Goal: Transaction & Acquisition: Purchase product/service

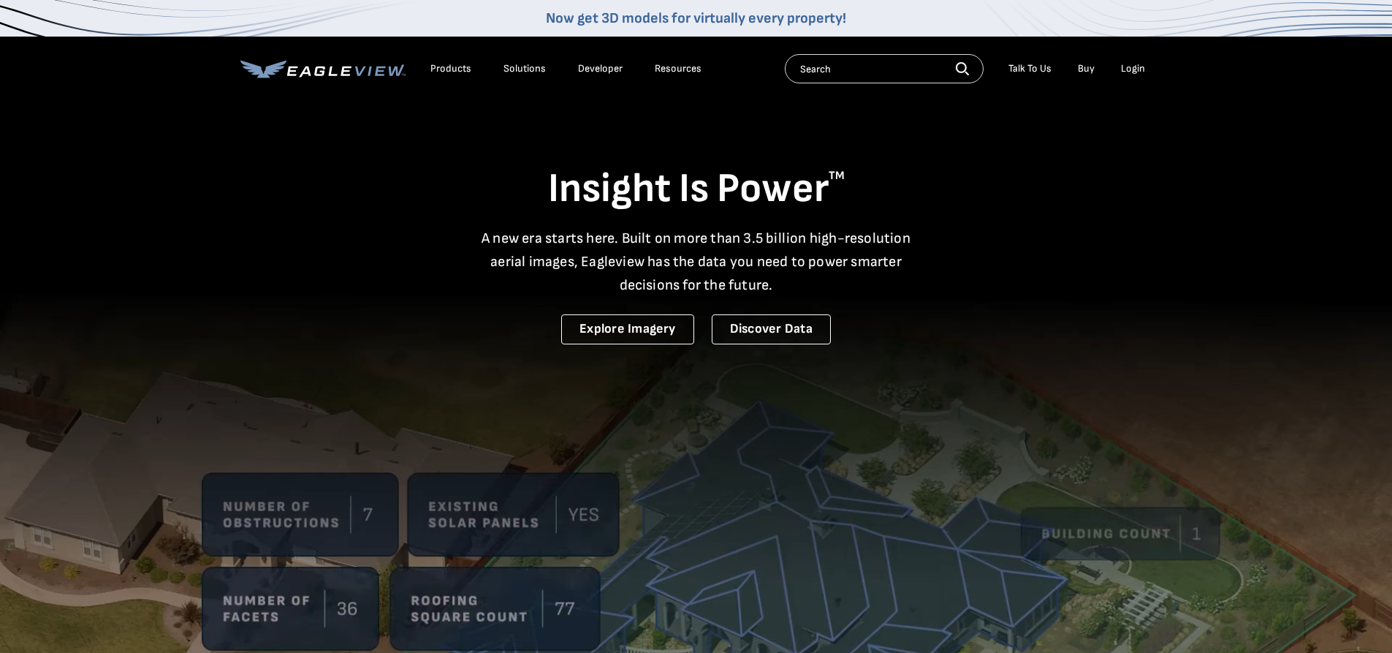
click at [1129, 69] on div "Login" at bounding box center [1133, 68] width 24 height 13
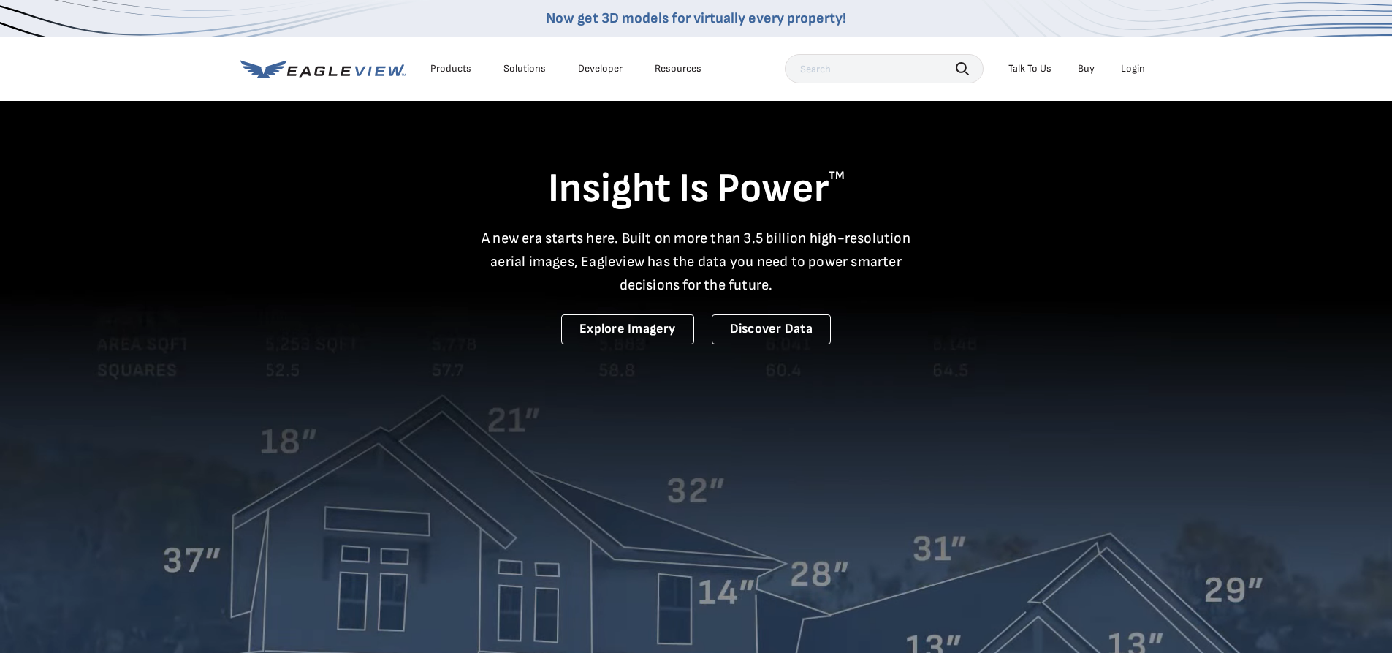
click at [1134, 67] on div "Login" at bounding box center [1133, 68] width 24 height 13
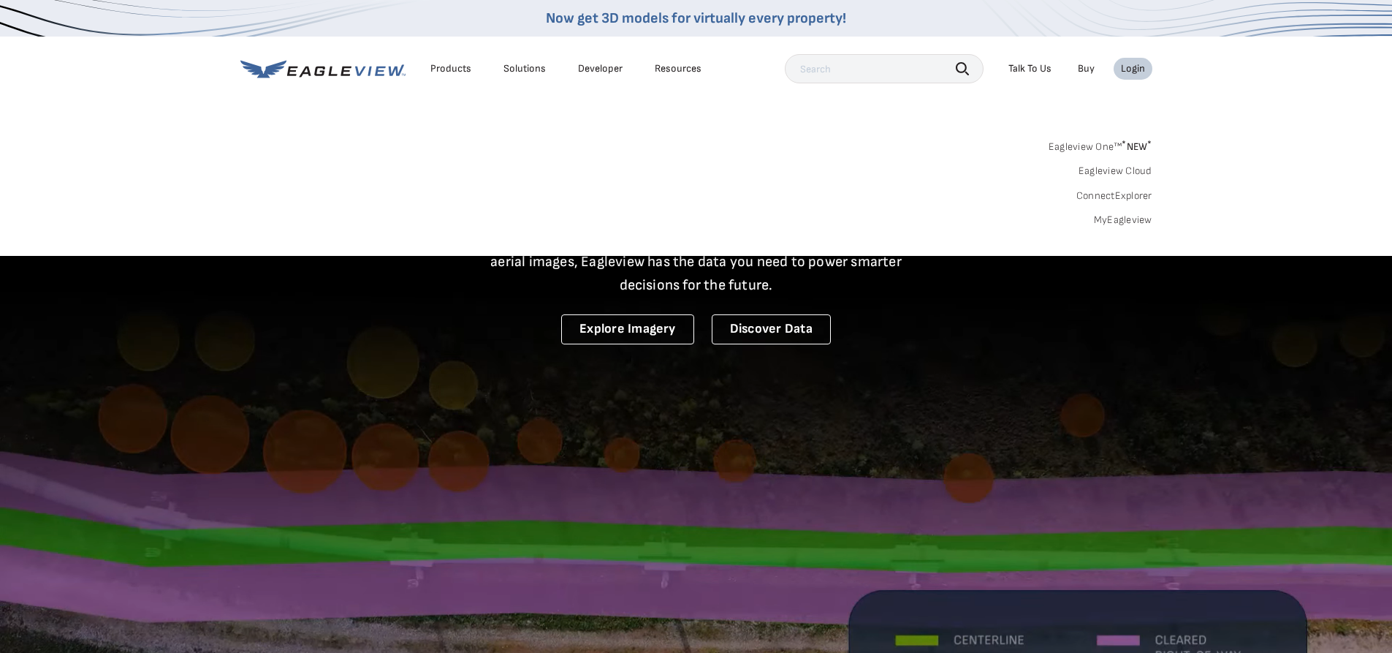
click at [1109, 217] on link "MyEagleview" at bounding box center [1123, 219] width 58 height 13
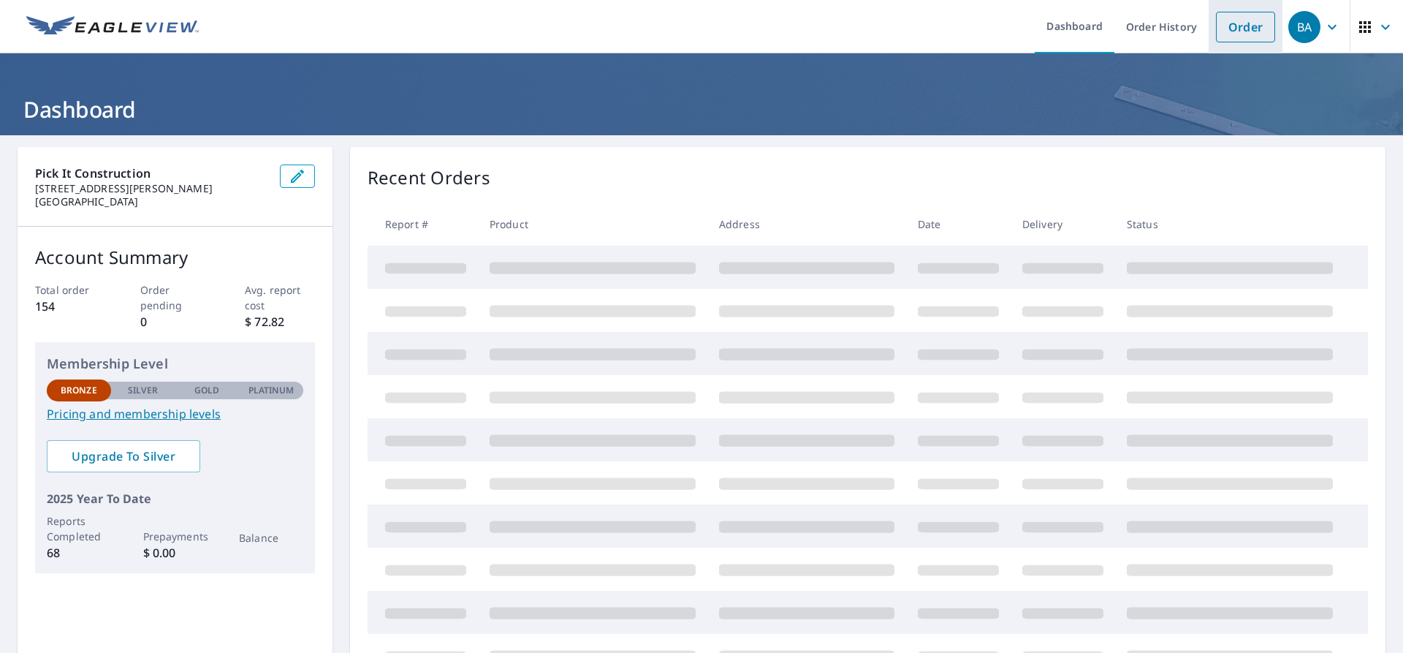
click at [1236, 26] on link "Order" at bounding box center [1245, 27] width 59 height 31
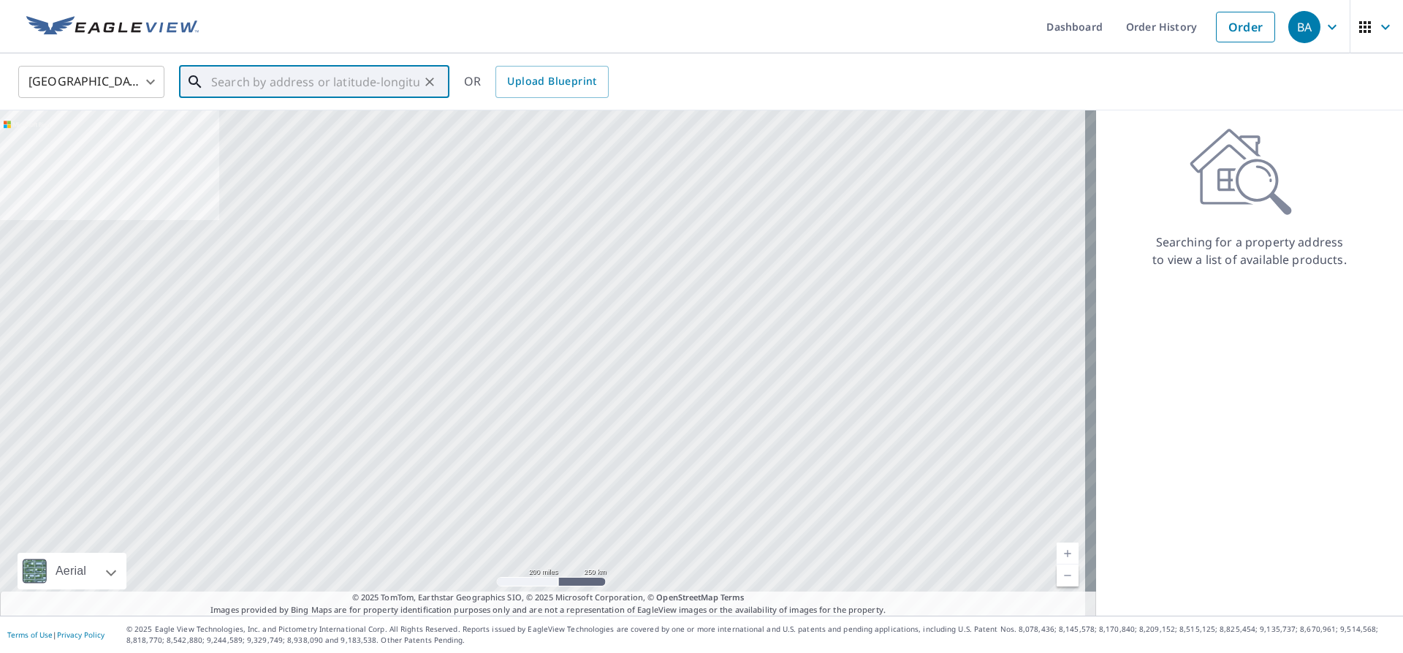
click at [240, 77] on input "text" at bounding box center [315, 81] width 208 height 41
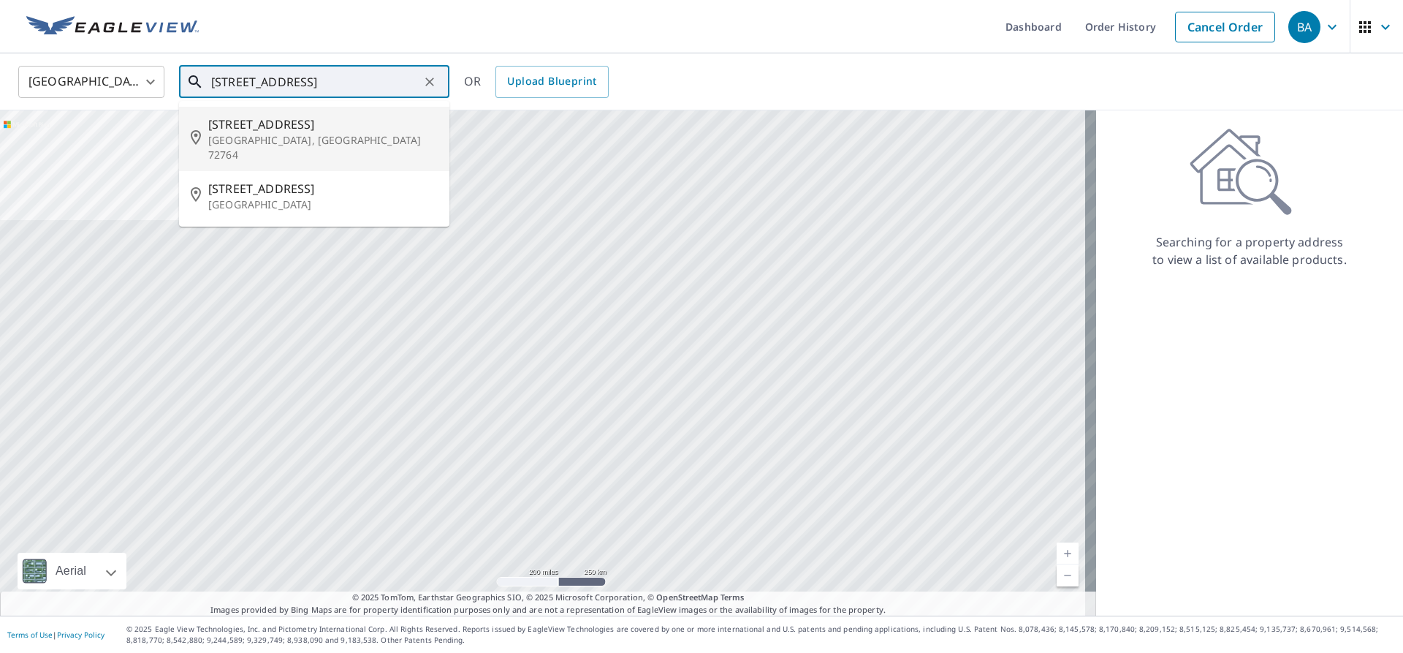
click at [303, 116] on span "1100 N Pleasant St" at bounding box center [322, 124] width 229 height 18
type input "1100 N Pleasant St Springdale, AR 72764"
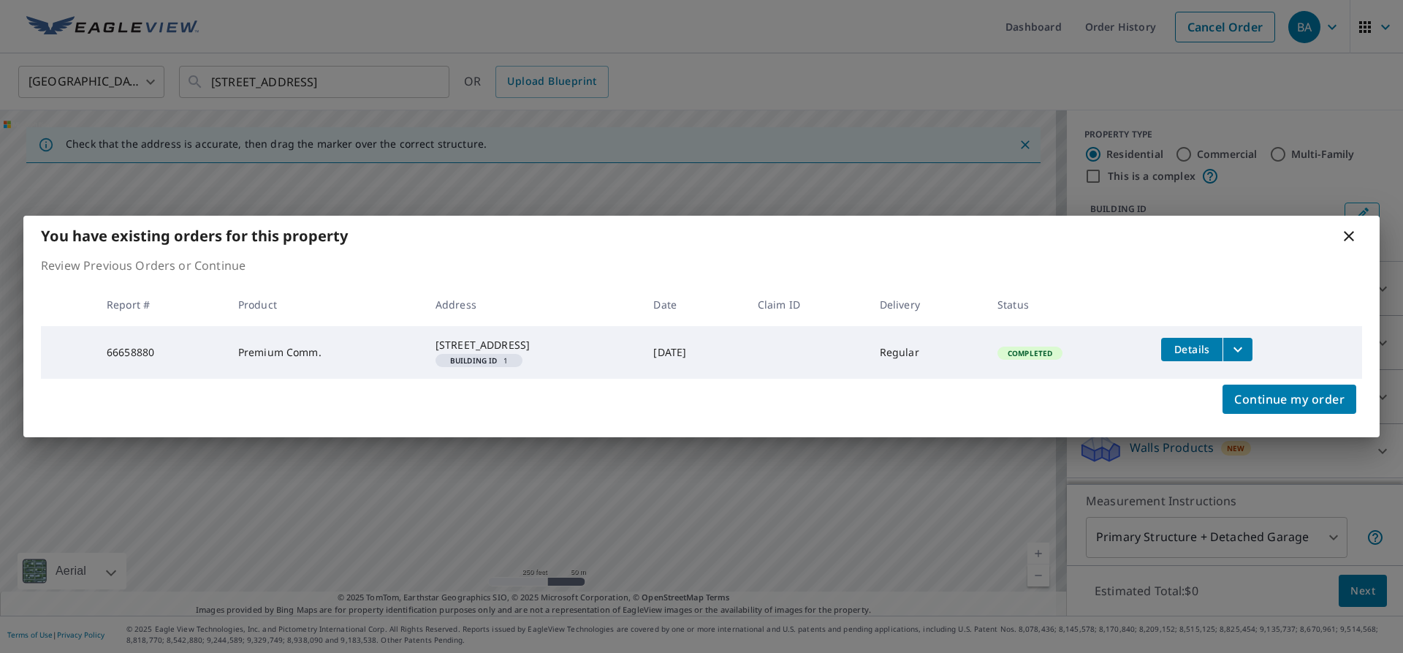
click at [1247, 341] on icon "filesDropdownBtn-66658880" at bounding box center [1238, 350] width 18 height 18
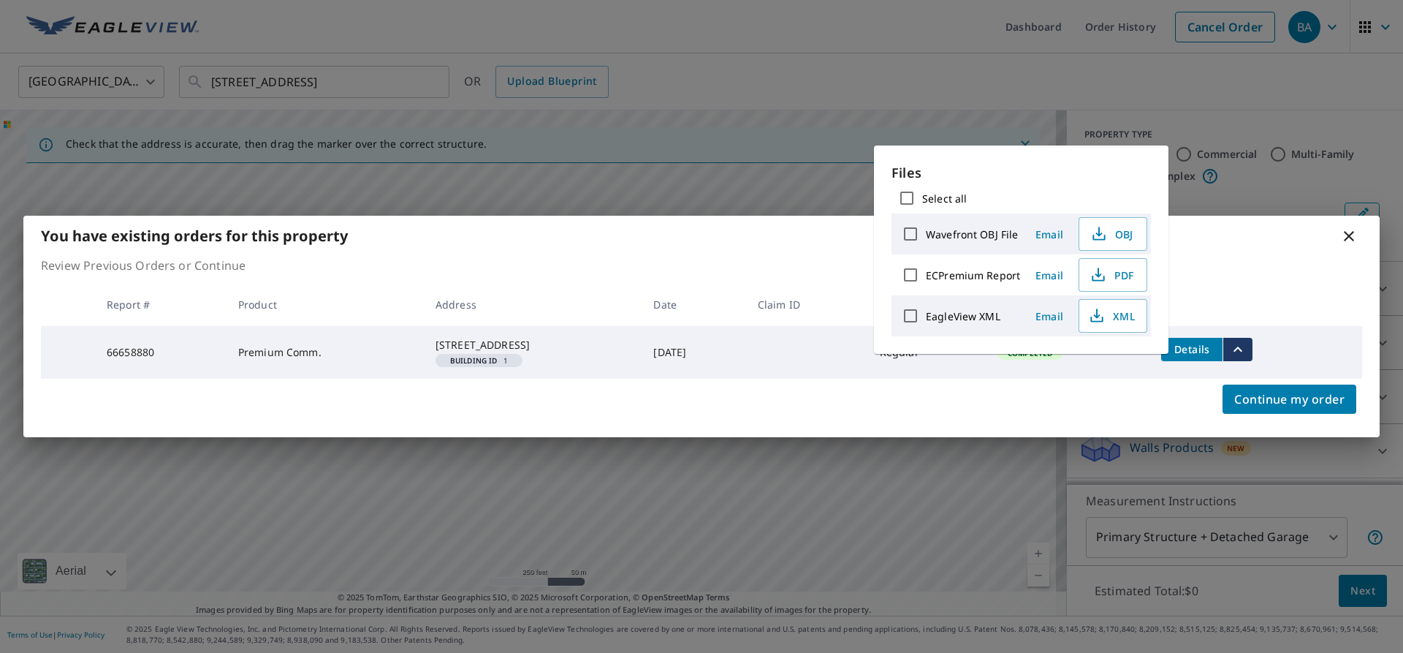
click at [954, 316] on label "EagleView XML" at bounding box center [963, 316] width 75 height 14
click at [926, 316] on input "EagleView XML" at bounding box center [910, 315] width 31 height 31
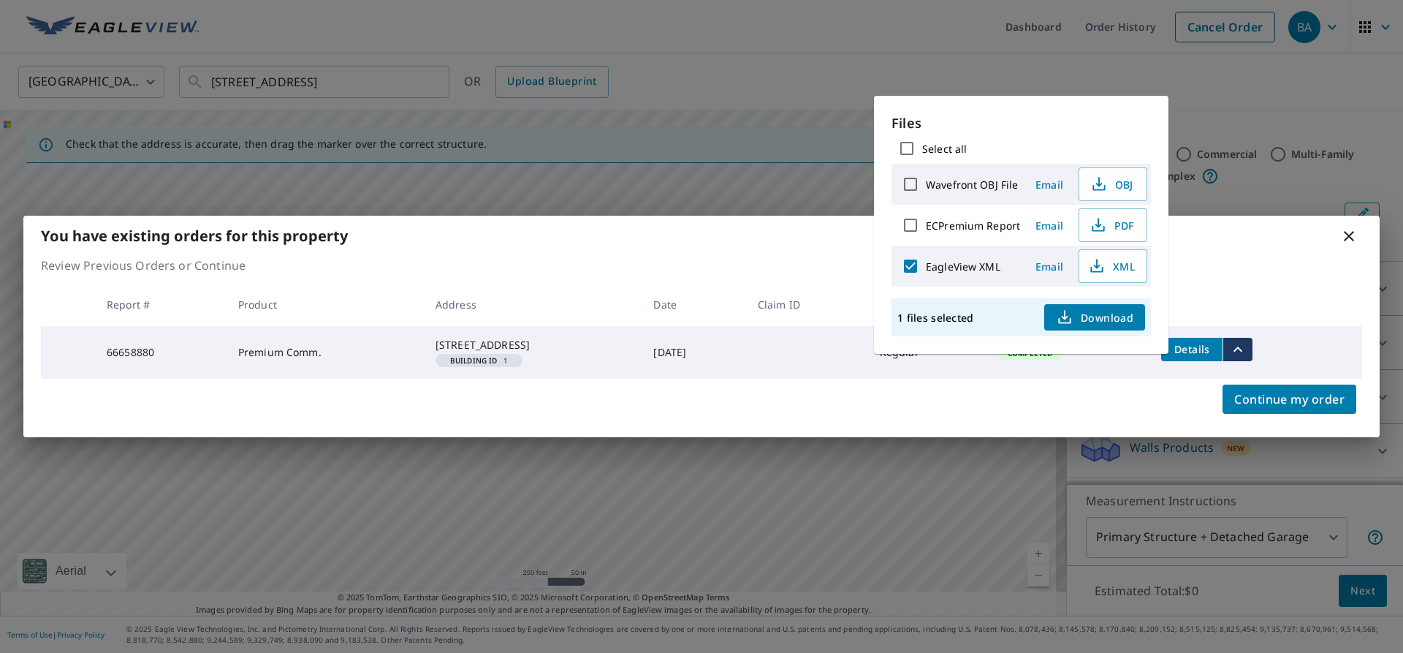
click at [946, 266] on label "EagleView XML" at bounding box center [963, 266] width 75 height 14
click at [926, 266] on input "EagleView XML" at bounding box center [910, 266] width 31 height 31
checkbox input "false"
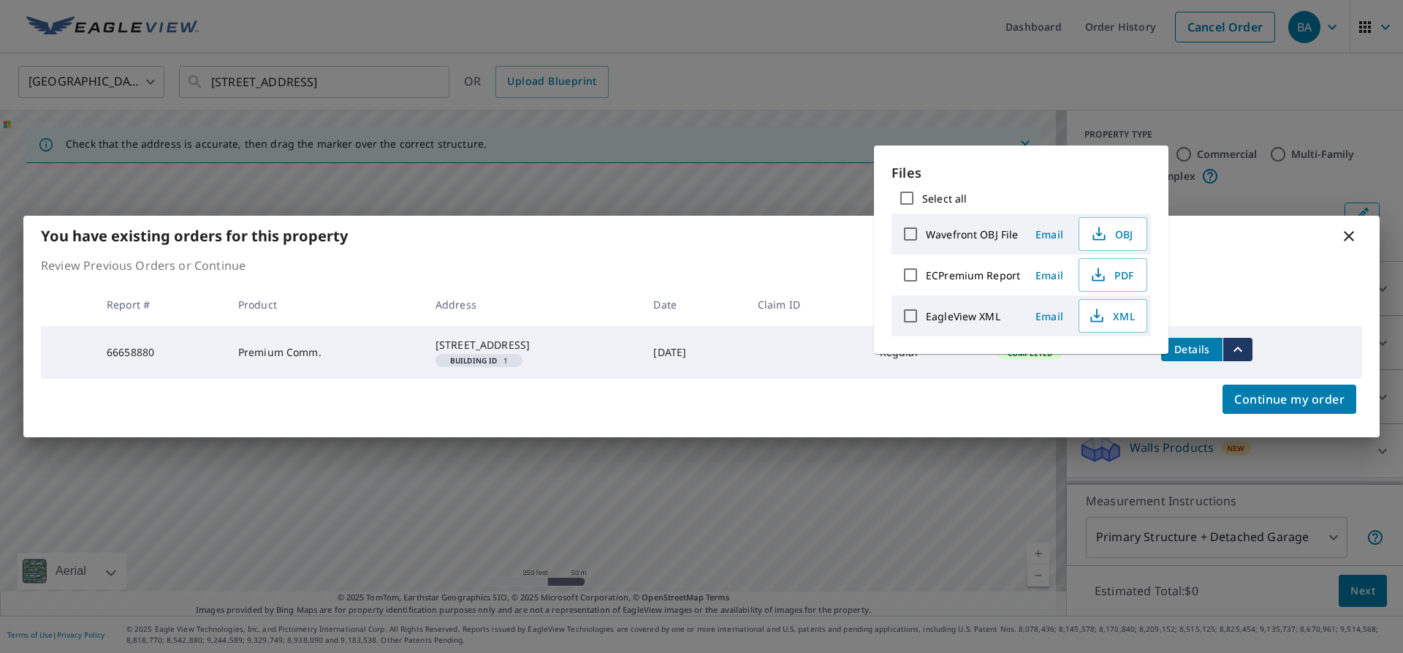
click at [1224, 94] on div "You have existing orders for this property Review Previous Orders or Continue R…" at bounding box center [701, 326] width 1403 height 653
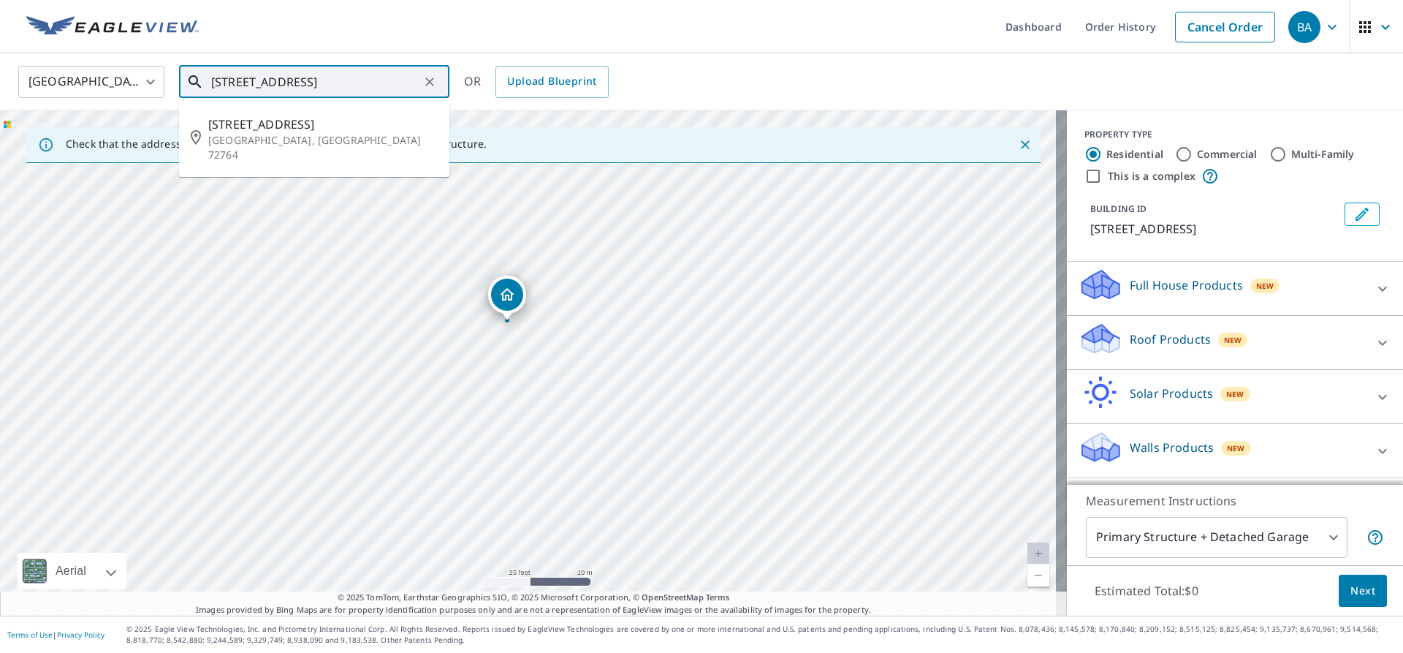
click at [240, 83] on input "1100 N Pleasant St Springdale, AR 72764" at bounding box center [315, 81] width 208 height 41
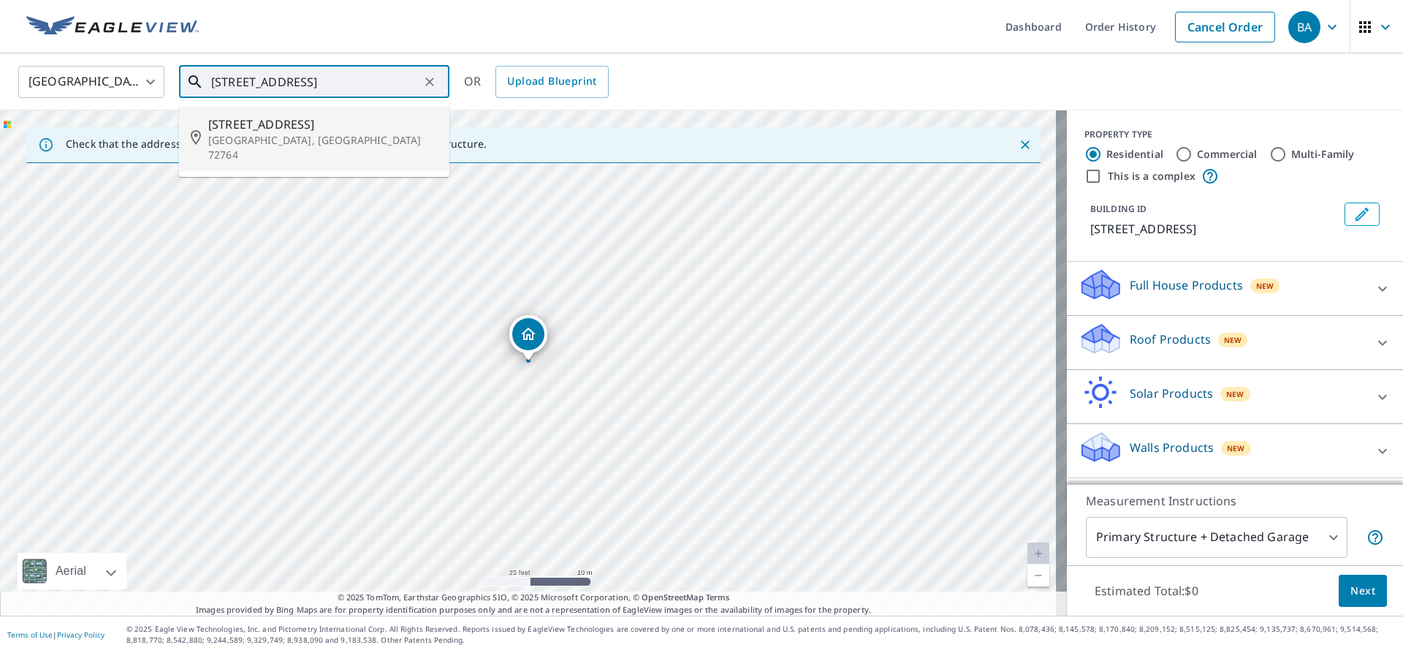
click at [270, 127] on span "1101 N Pleasant St" at bounding box center [322, 124] width 229 height 18
type input "1101 N Pleasant St Springdale, AR 72764"
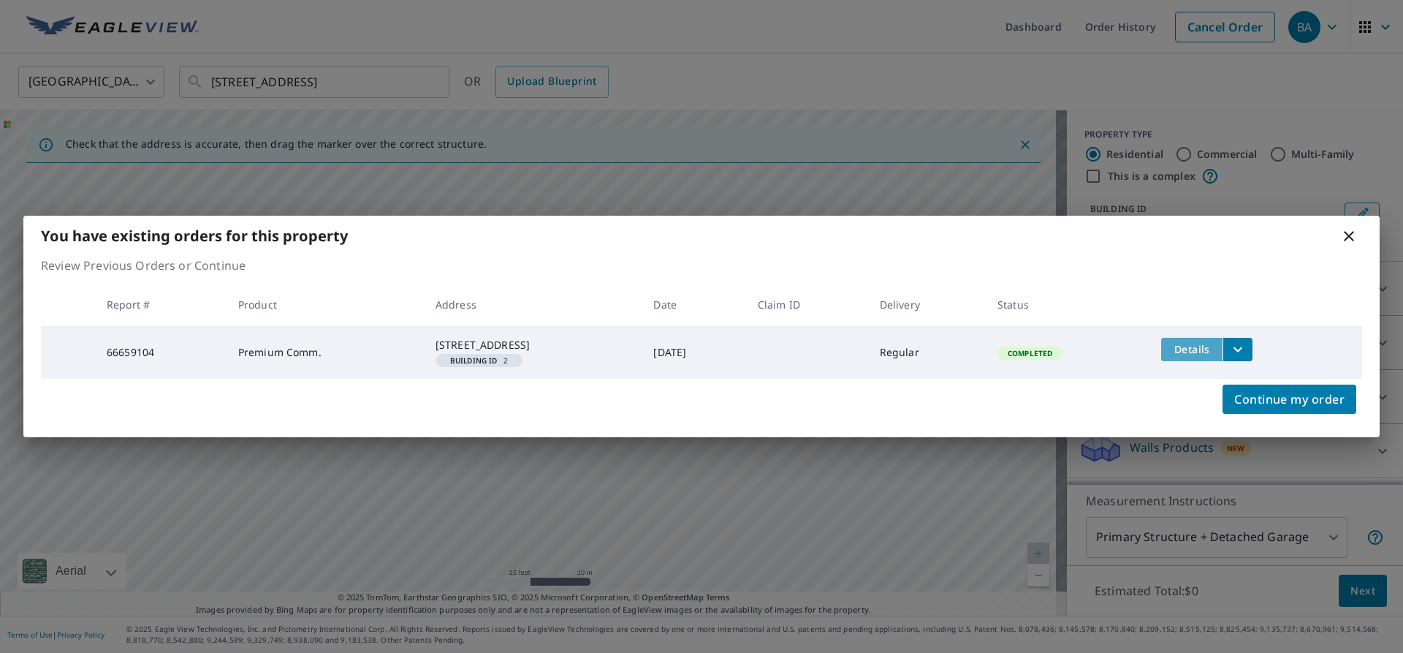
click at [1199, 342] on span "Details" at bounding box center [1192, 349] width 44 height 14
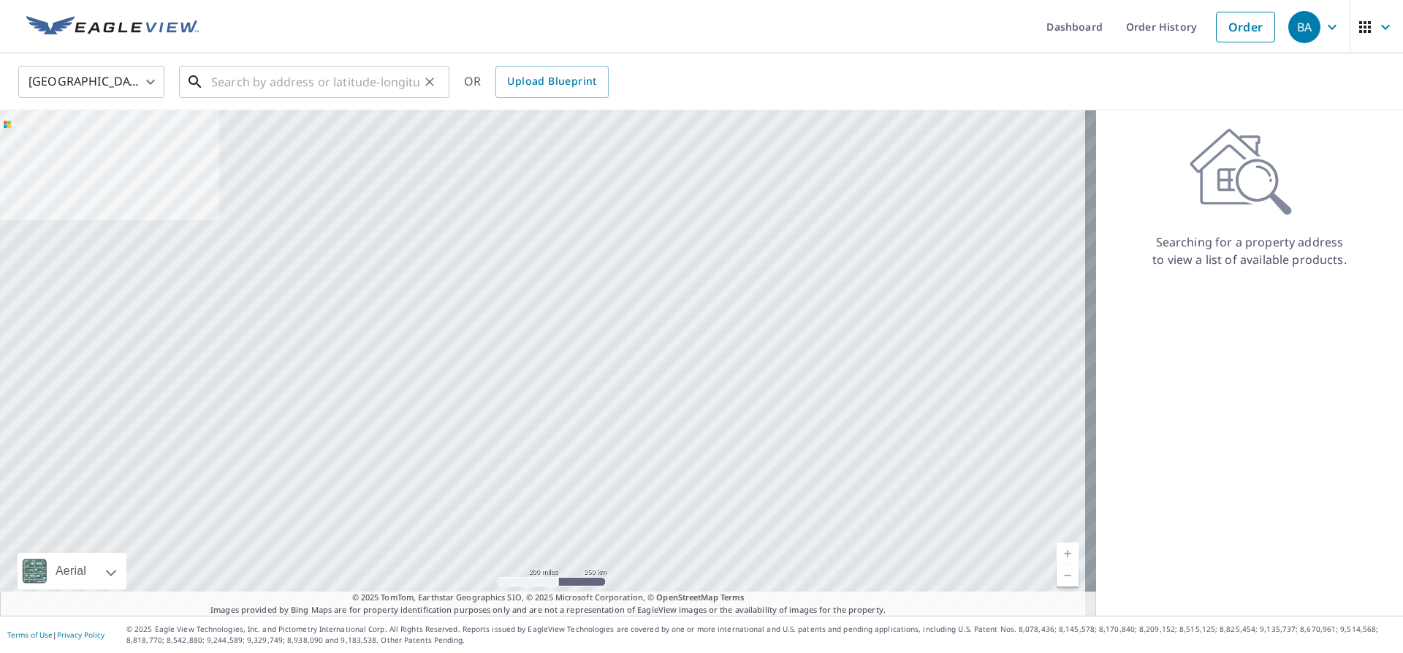
click at [274, 77] on input "text" at bounding box center [315, 81] width 208 height 41
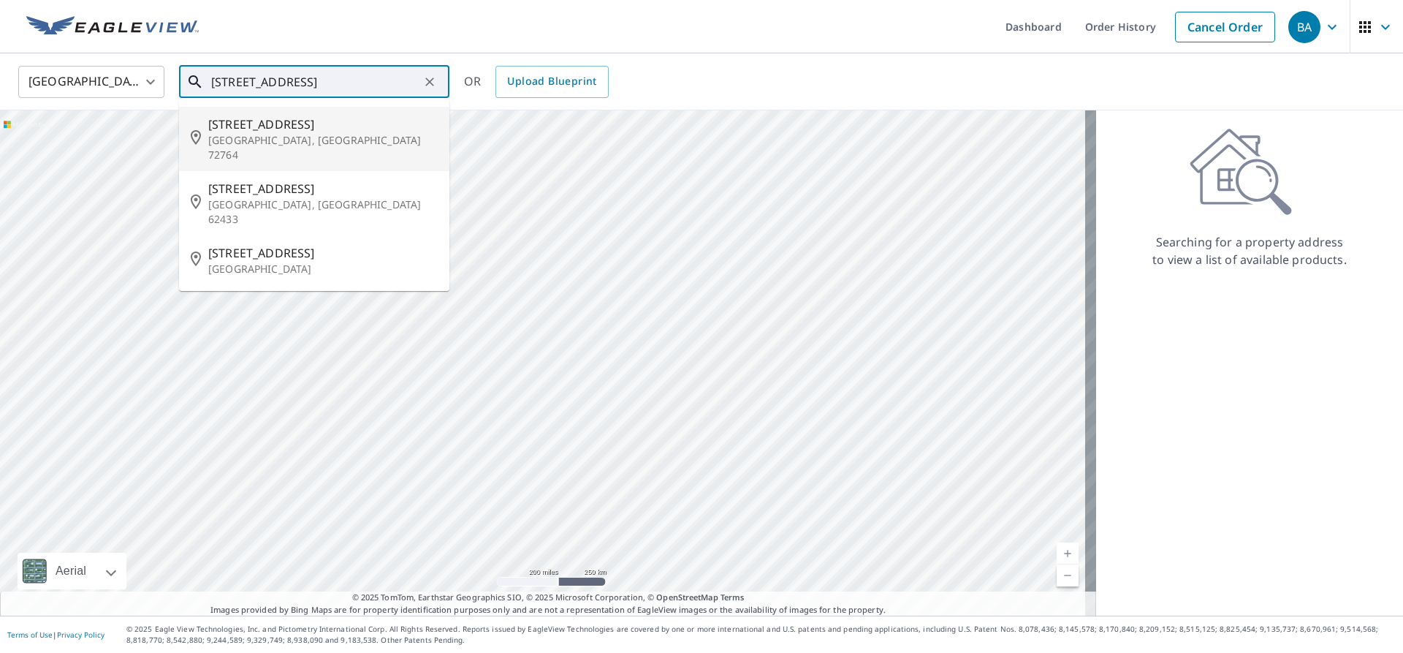
click at [298, 129] on span "1101 N Pleasant St" at bounding box center [322, 124] width 229 height 18
type input "1101 N Pleasant St Springdale, AR 72764"
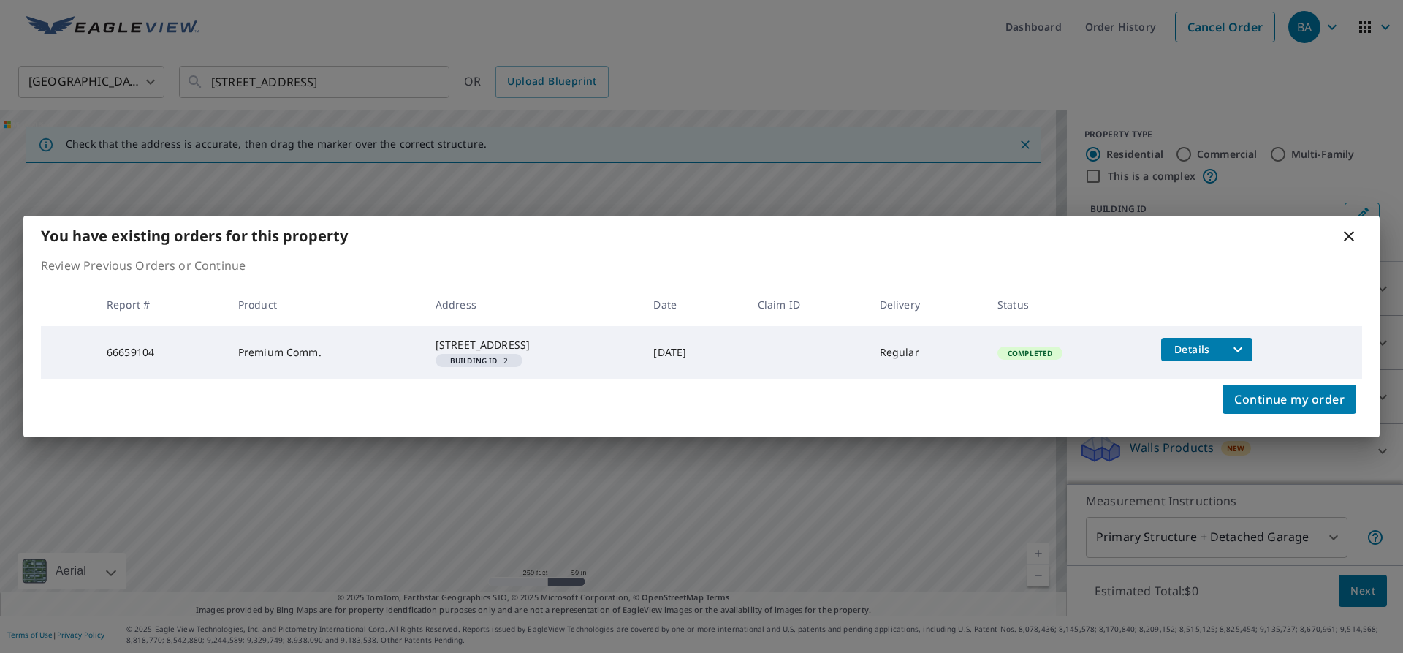
drag, startPoint x: 1346, startPoint y: 229, endPoint x: 1316, endPoint y: 230, distance: 30.7
click at [1347, 229] on icon at bounding box center [1349, 236] width 18 height 18
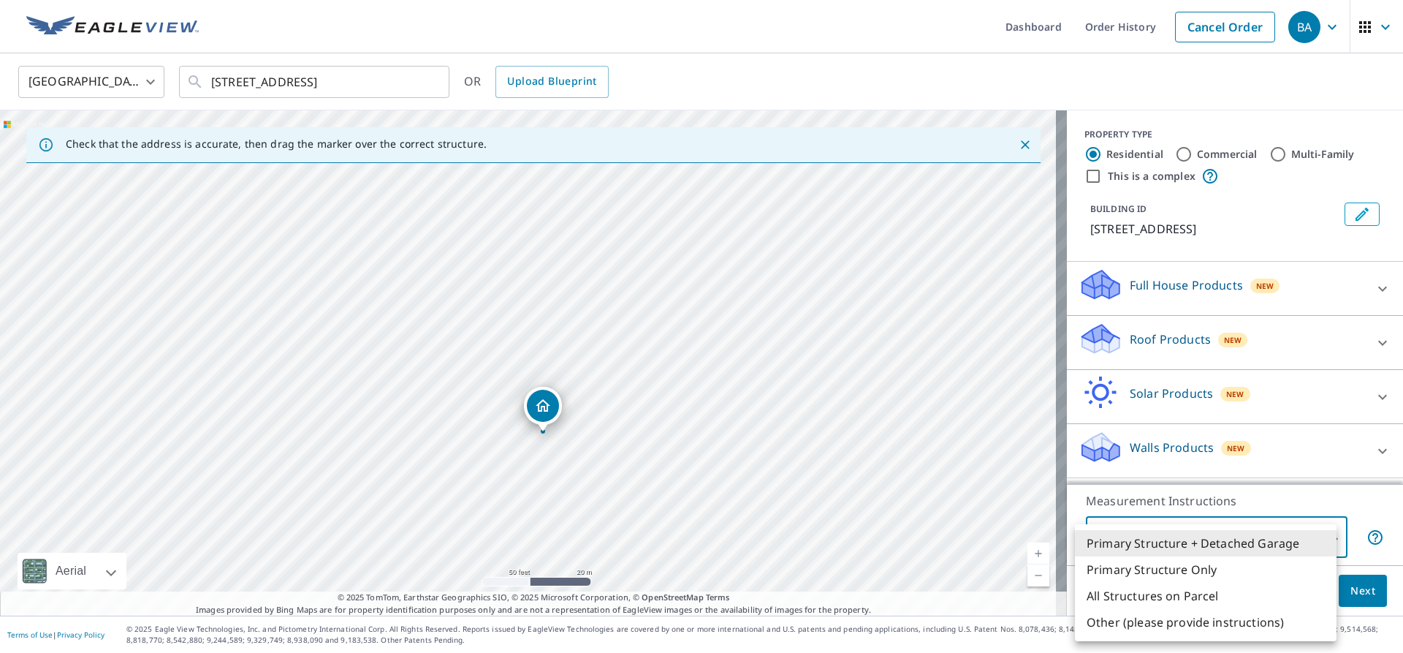
click at [1321, 534] on body "BA BA Dashboard Order History Cancel Order BA United States US ​ 1101 N Pleasan…" at bounding box center [701, 326] width 1403 height 653
click at [1155, 572] on li "Primary Structure Only" at bounding box center [1206, 569] width 262 height 26
type input "2"
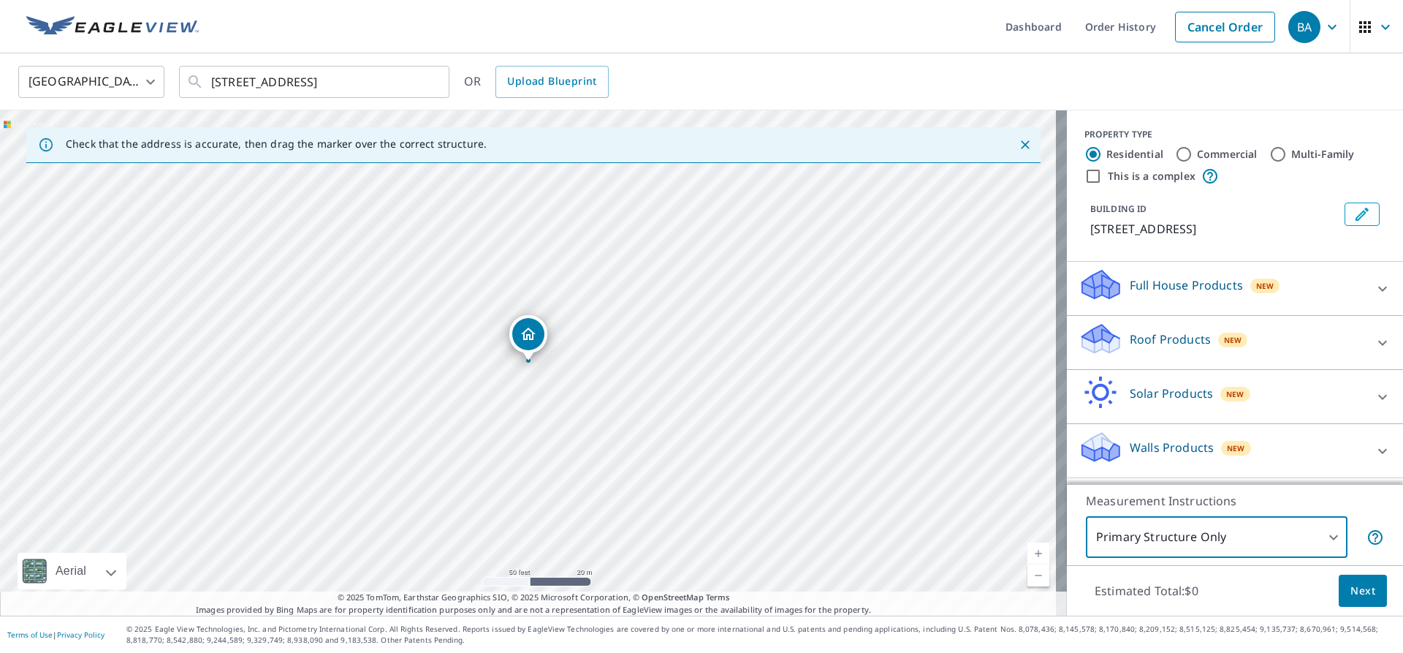
click at [1351, 592] on span "Next" at bounding box center [1363, 591] width 25 height 18
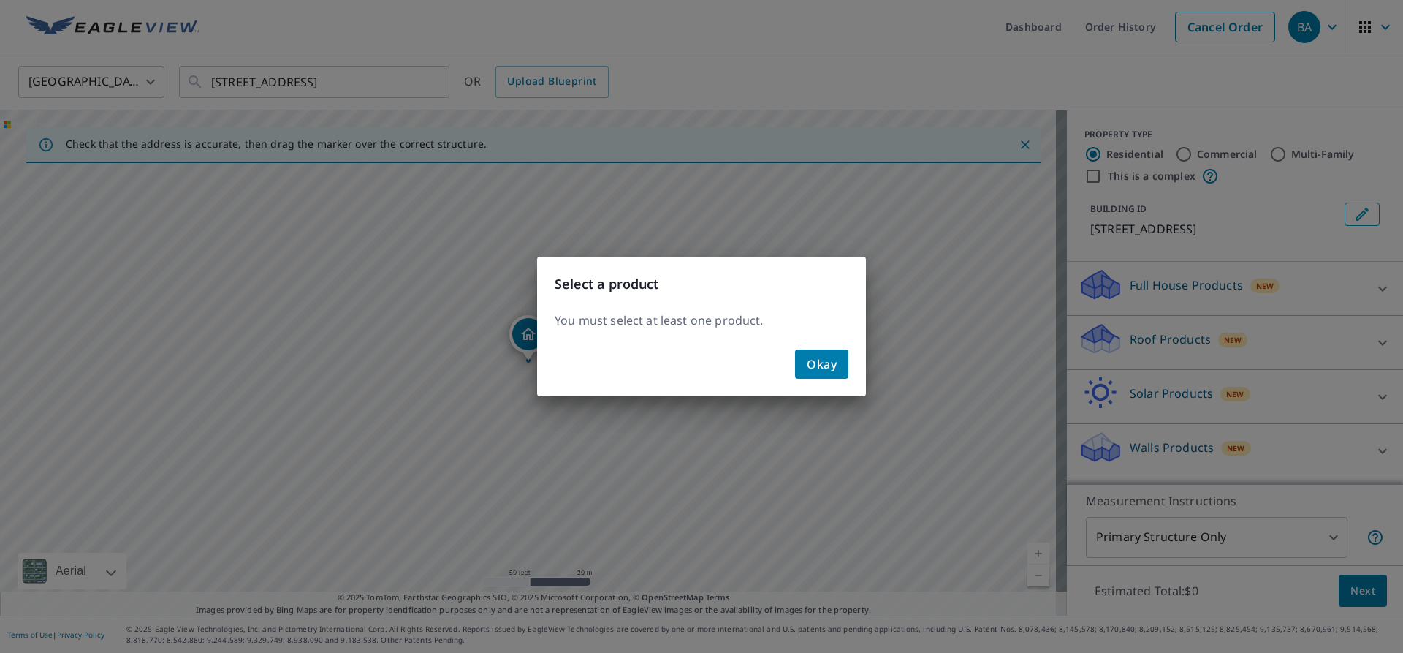
click at [828, 361] on span "Okay" at bounding box center [822, 364] width 30 height 20
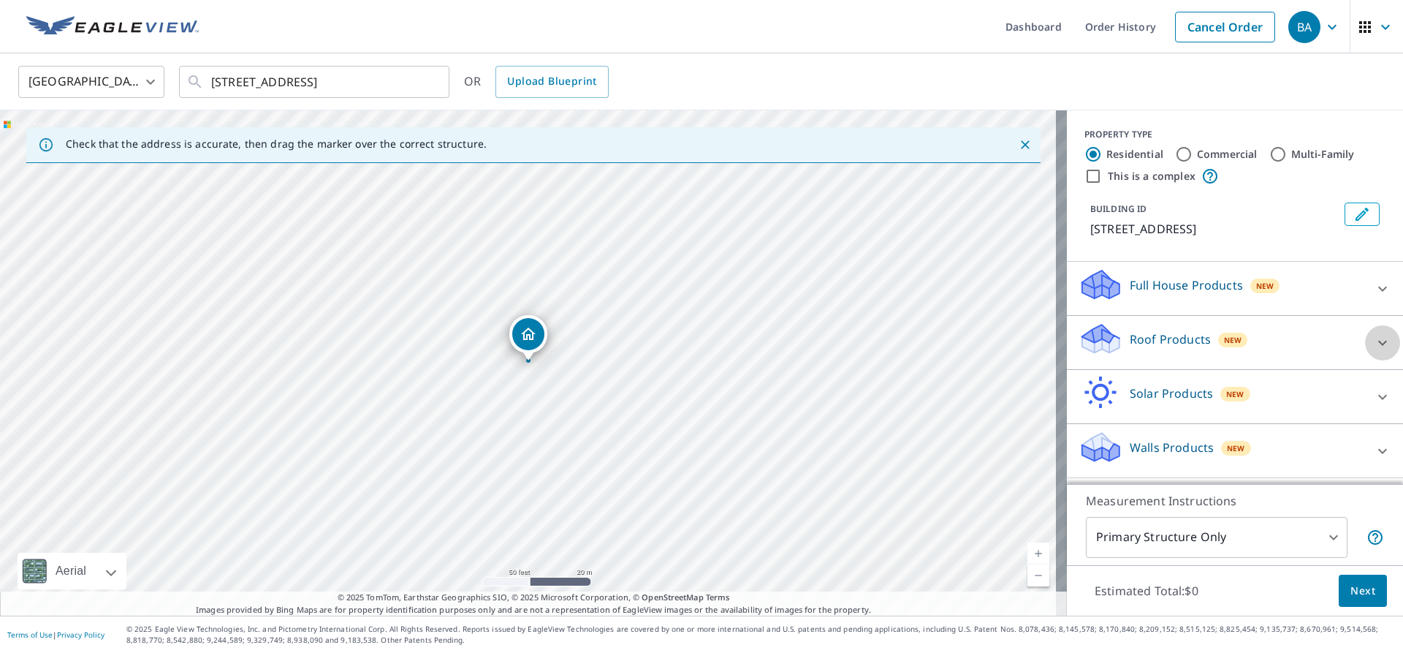
click at [1374, 341] on icon at bounding box center [1383, 343] width 18 height 18
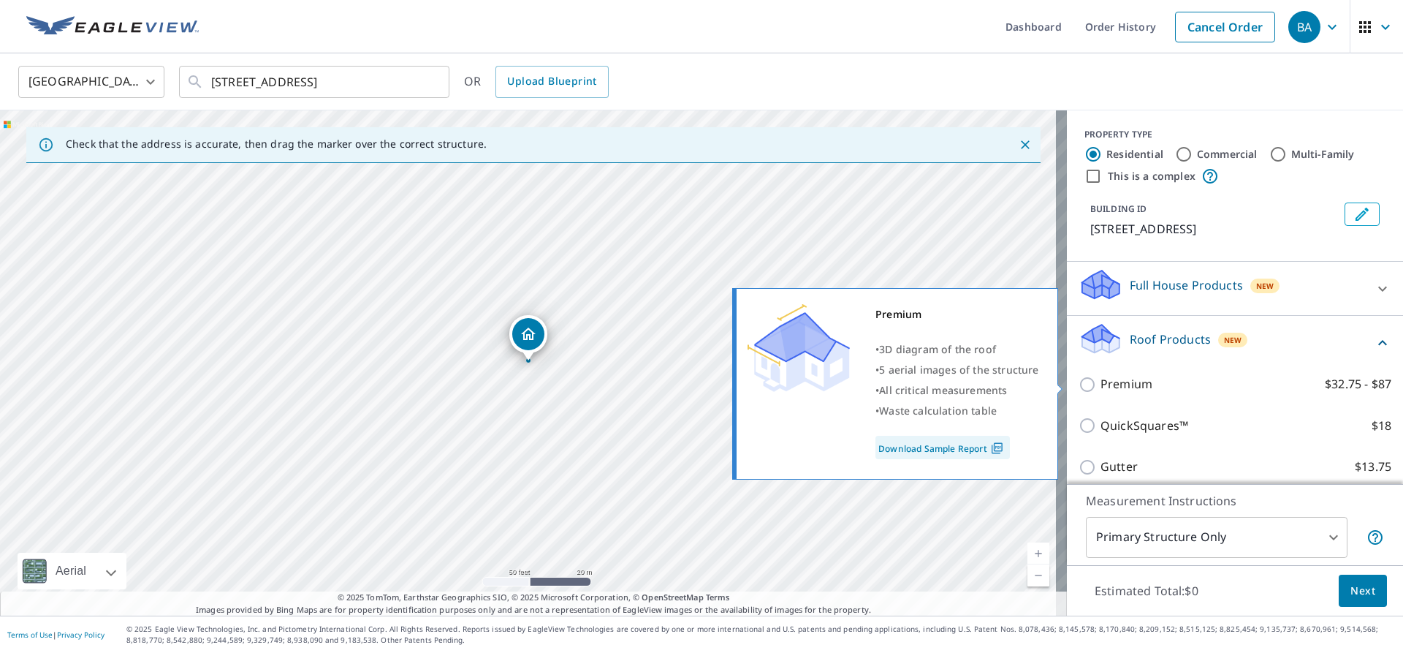
click at [1079, 378] on input "Premium $32.75 - $87" at bounding box center [1090, 385] width 22 height 18
checkbox input "true"
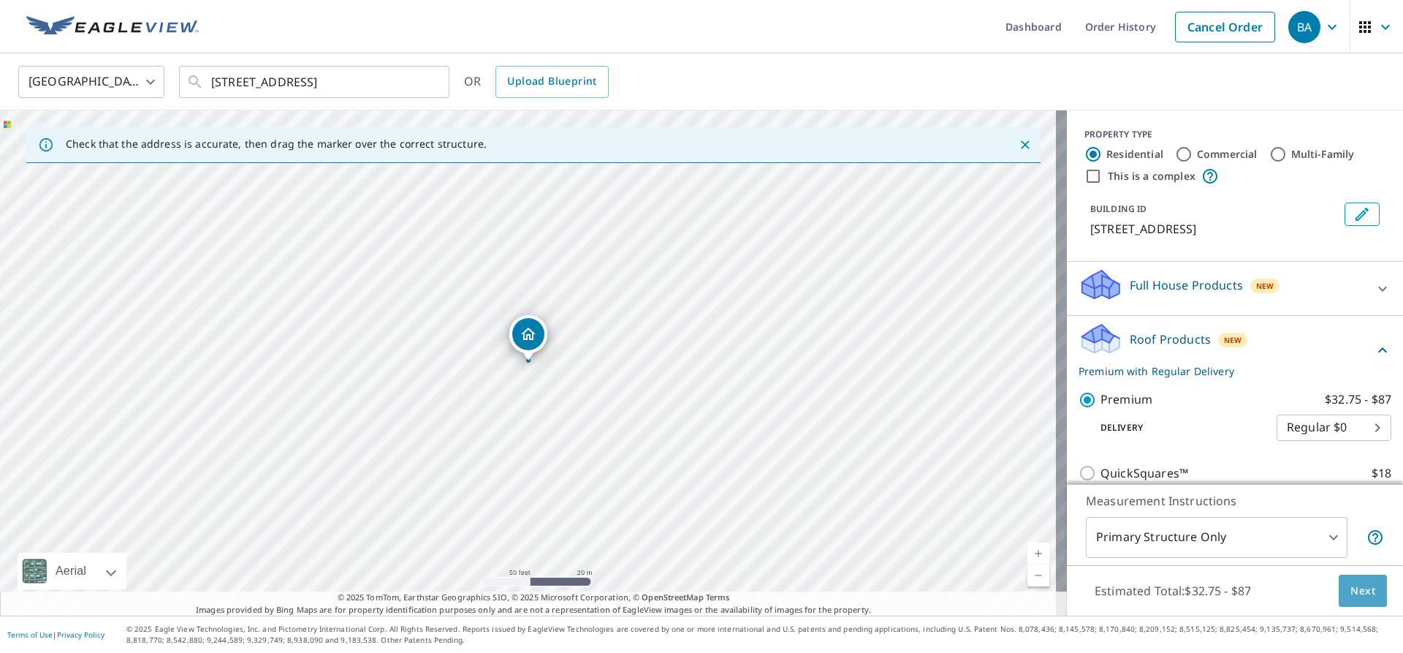
click at [1352, 588] on span "Next" at bounding box center [1363, 591] width 25 height 18
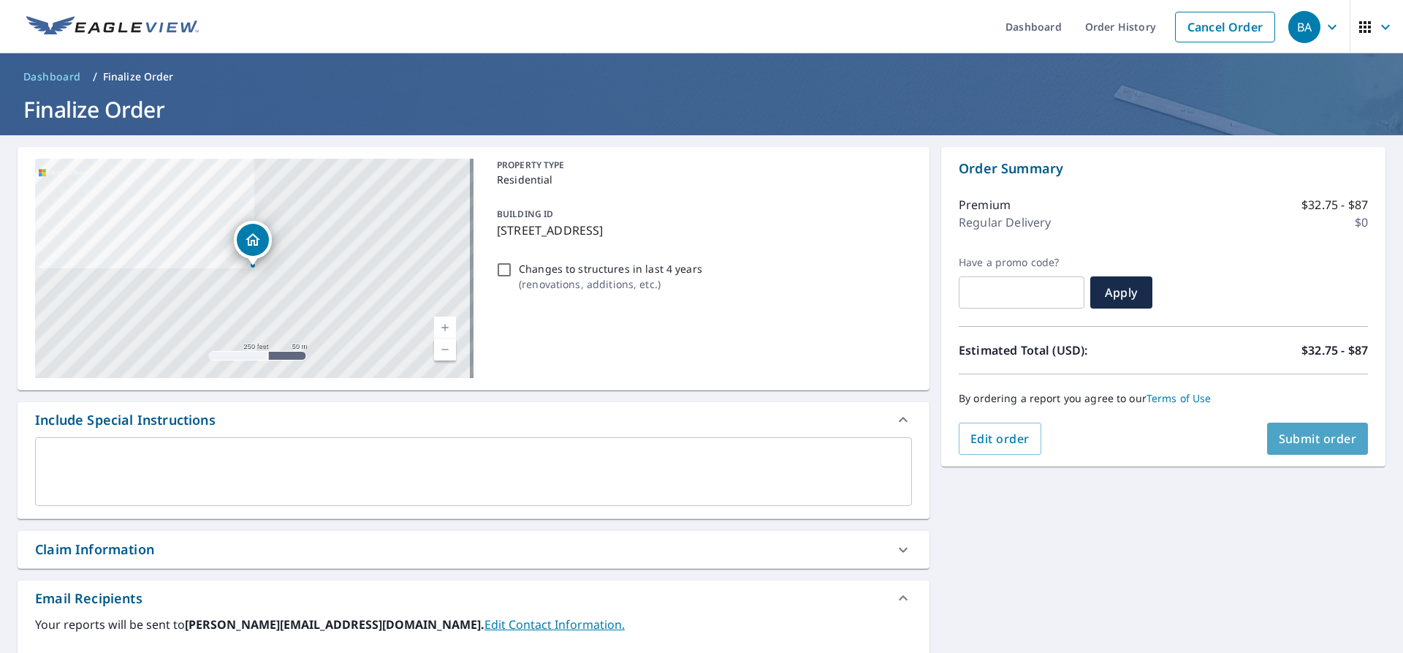
click at [1300, 437] on span "Submit order" at bounding box center [1318, 438] width 78 height 16
